Goal: Consume media (video, audio): Consume media (video, audio)

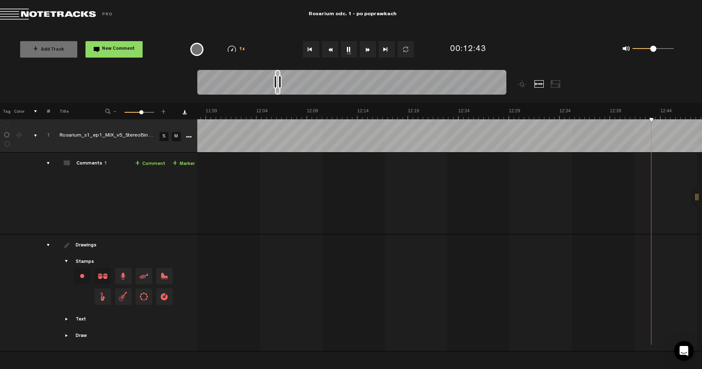
scroll to position [0, 7463]
click at [348, 49] on button "1x" at bounding box center [349, 49] width 16 height 16
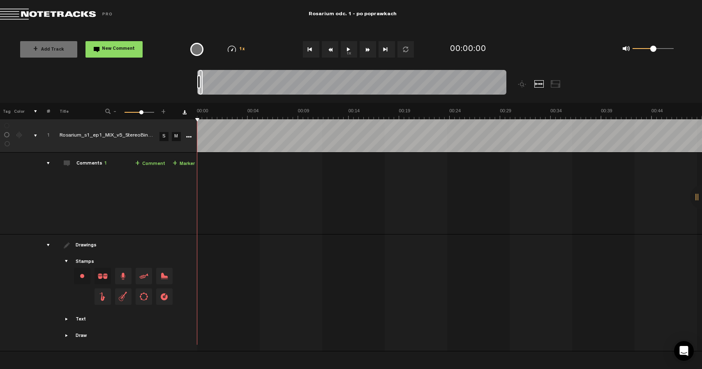
drag, startPoint x: 203, startPoint y: 79, endPoint x: 190, endPoint y: 76, distance: 13.2
click at [189, 76] on nt-zoom-navigation-bar at bounding box center [351, 86] width 702 height 33
click at [352, 48] on button "1x" at bounding box center [349, 49] width 16 height 16
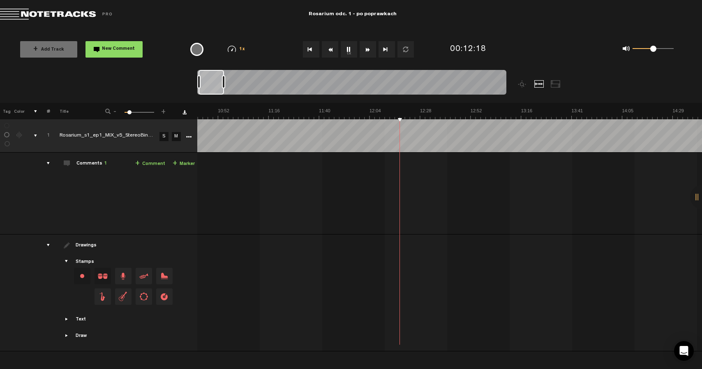
drag, startPoint x: 200, startPoint y: 79, endPoint x: 225, endPoint y: 79, distance: 24.6
click at [225, 79] on div at bounding box center [223, 81] width 3 height 13
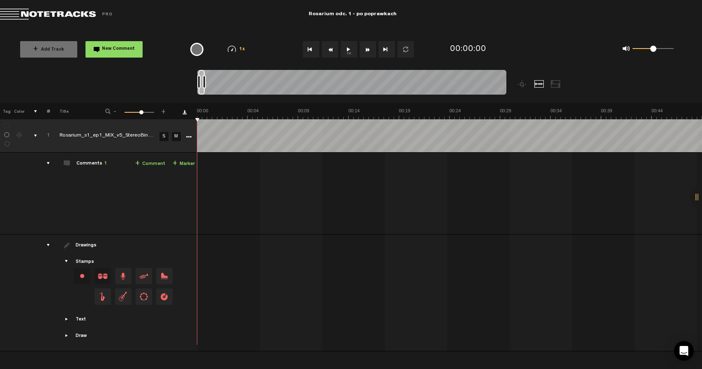
click at [350, 49] on button "1x" at bounding box center [349, 49] width 16 height 16
click at [325, 102] on div at bounding box center [390, 86] width 386 height 33
click at [348, 51] on button "1x" at bounding box center [349, 49] width 16 height 16
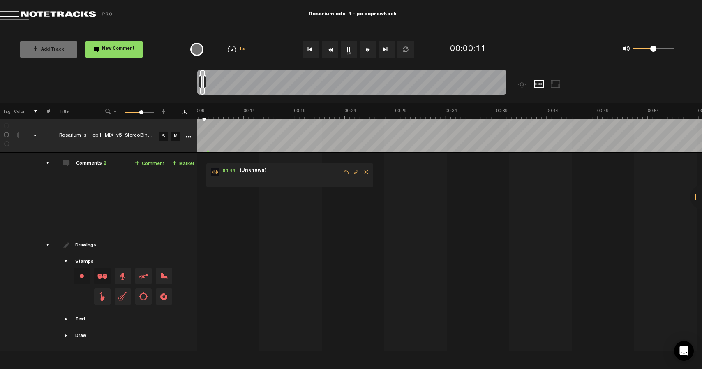
click at [352, 45] on button "1x" at bounding box center [349, 49] width 16 height 16
click at [344, 46] on button "1x" at bounding box center [349, 49] width 16 height 16
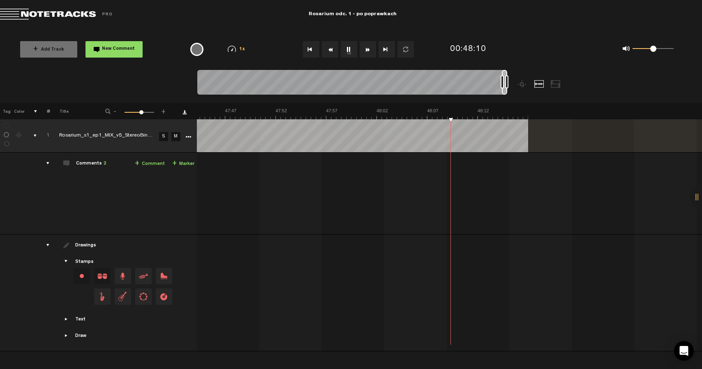
scroll to position [0, 28953]
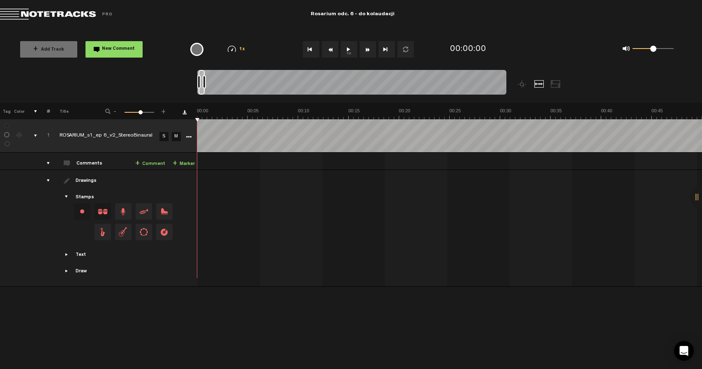
click at [345, 48] on button "1x" at bounding box center [349, 49] width 16 height 16
click at [350, 51] on button "1x" at bounding box center [349, 49] width 16 height 16
